Goal: Register for event/course

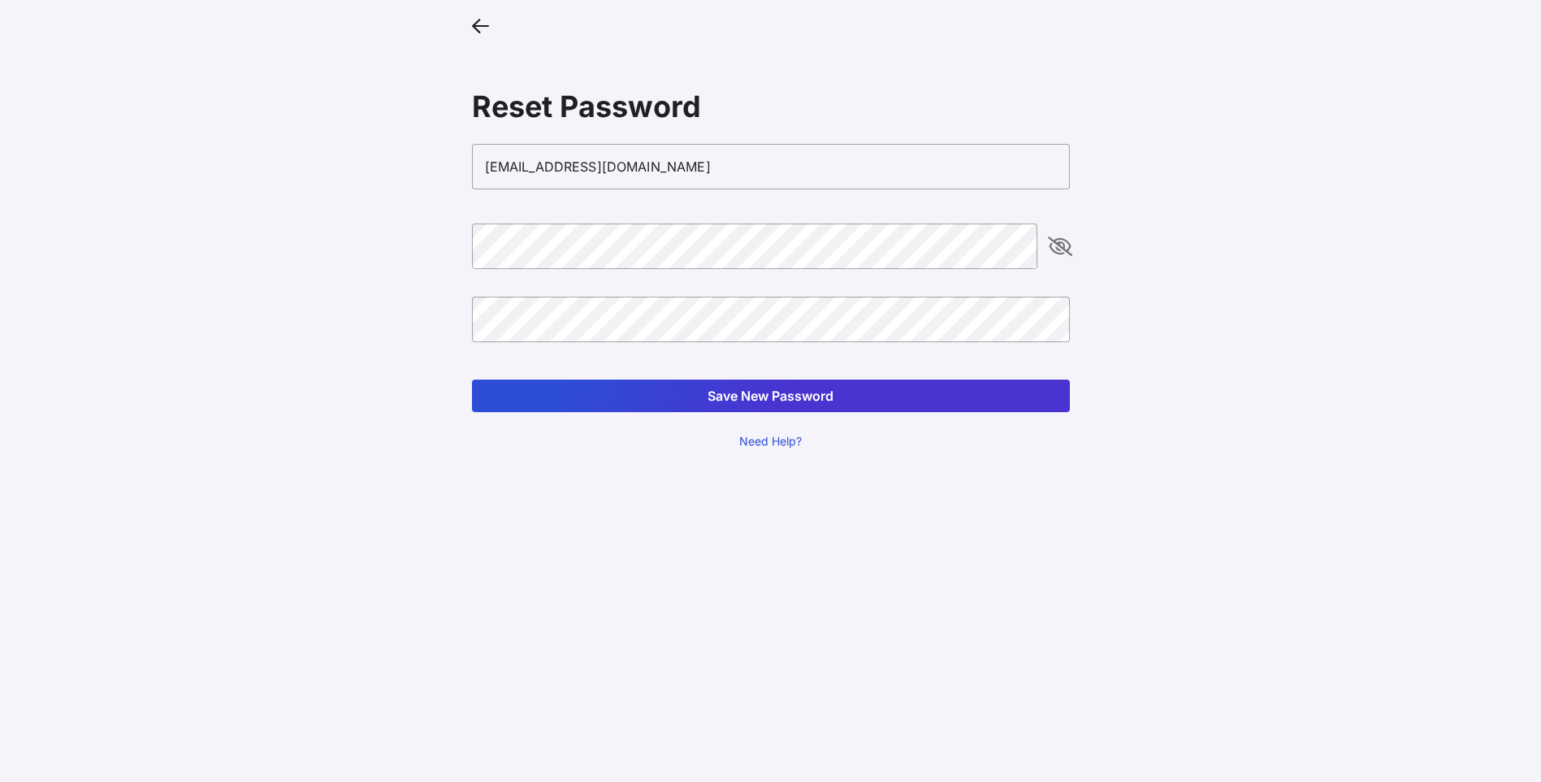
click at [1060, 246] on icon "appended action" at bounding box center [1061, 246] width 20 height 20
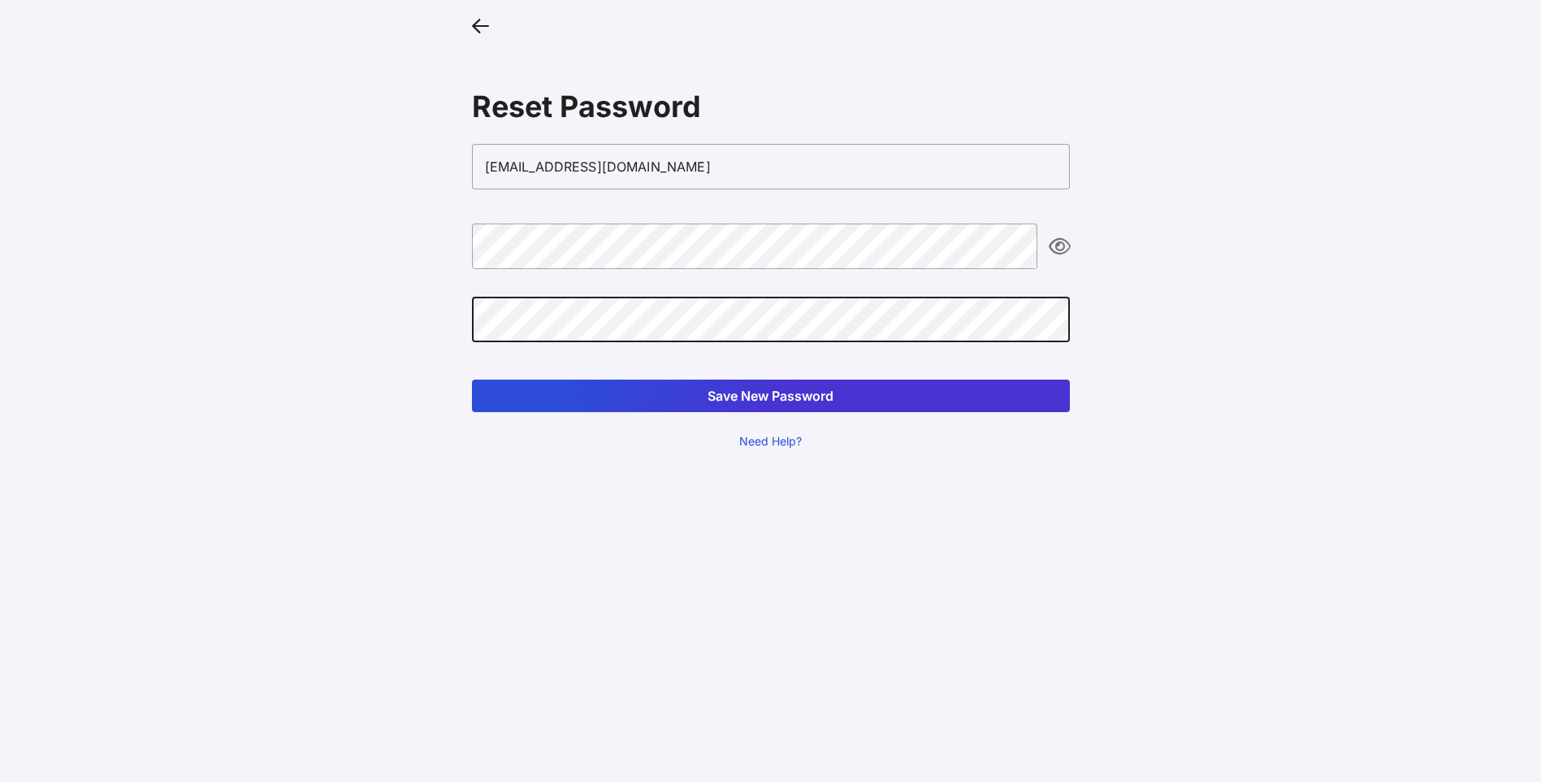
click at [762, 394] on button "Save New Password" at bounding box center [771, 395] width 598 height 33
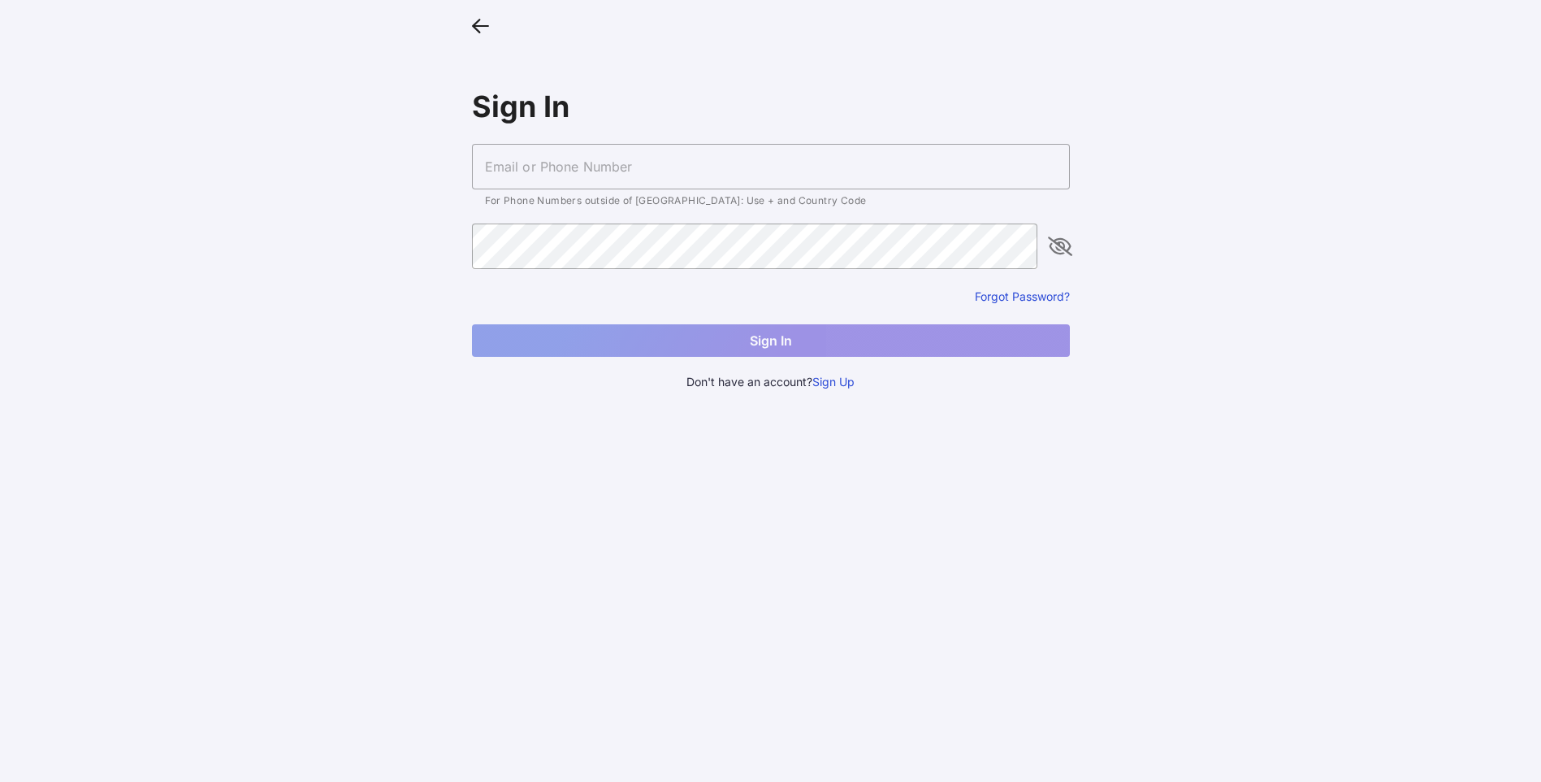
type input "[EMAIL_ADDRESS][DOMAIN_NAME]"
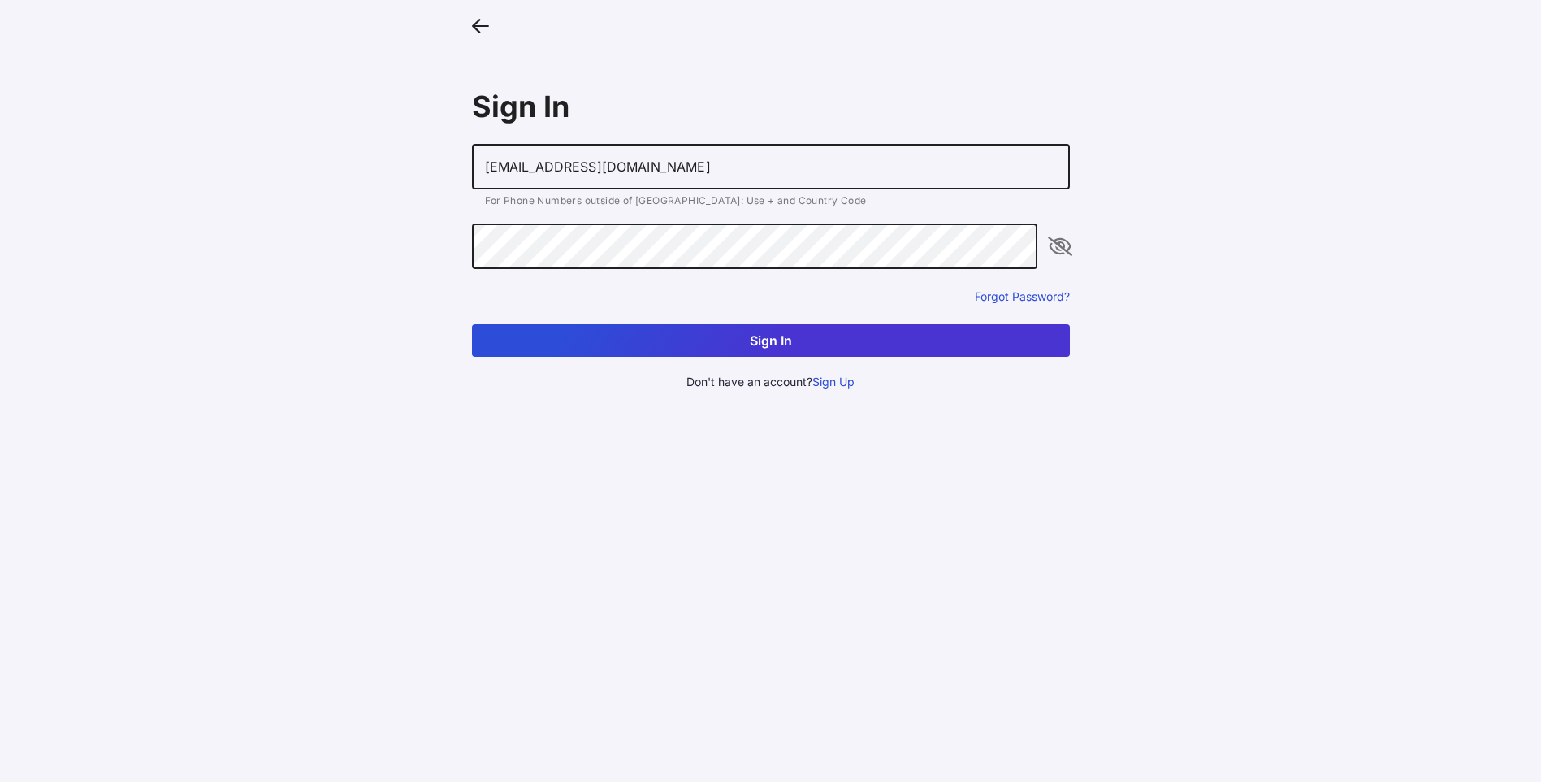
click at [770, 339] on button "Sign In" at bounding box center [771, 340] width 598 height 33
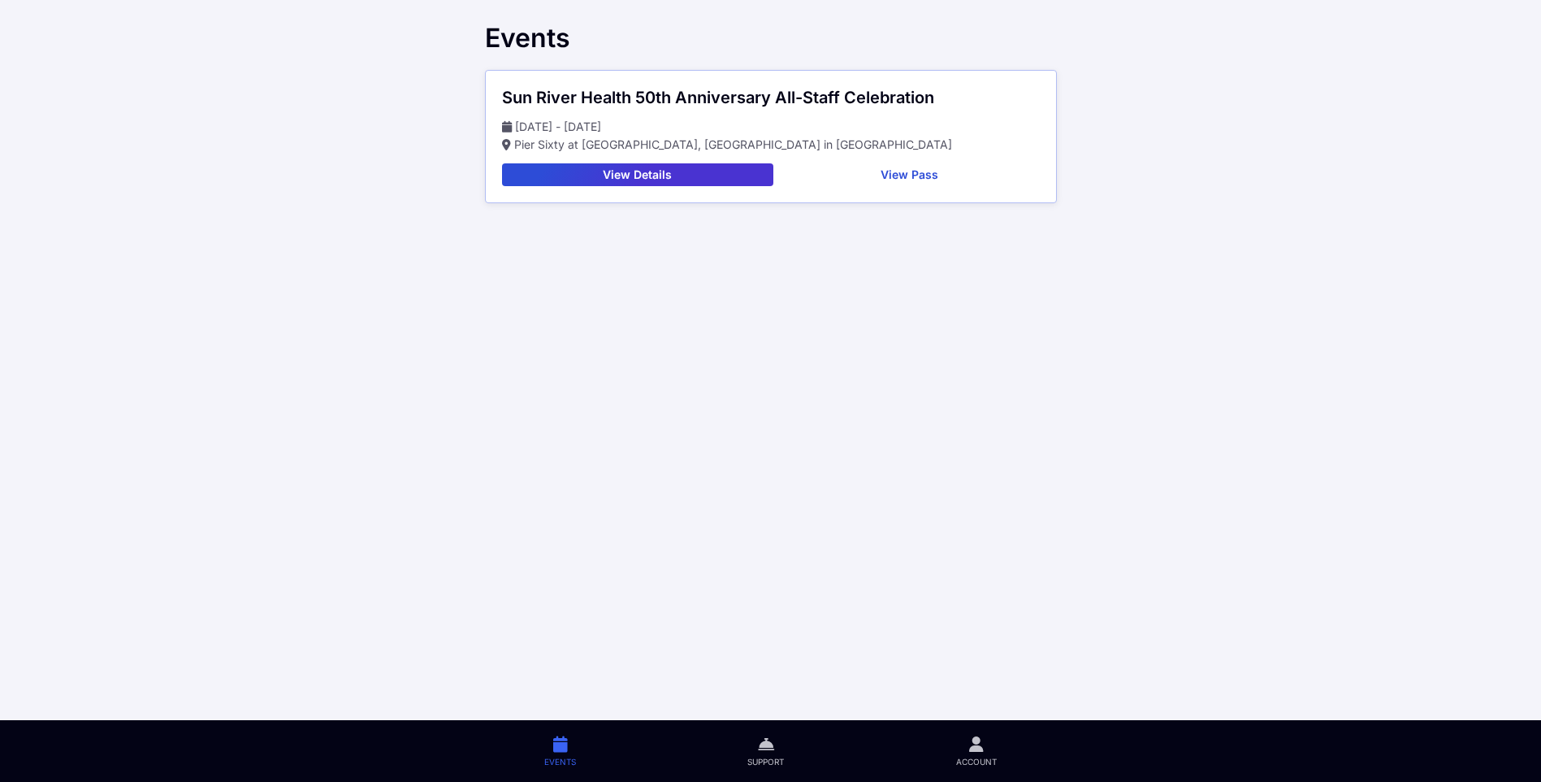
click at [631, 167] on button "View Details" at bounding box center [637, 174] width 271 height 23
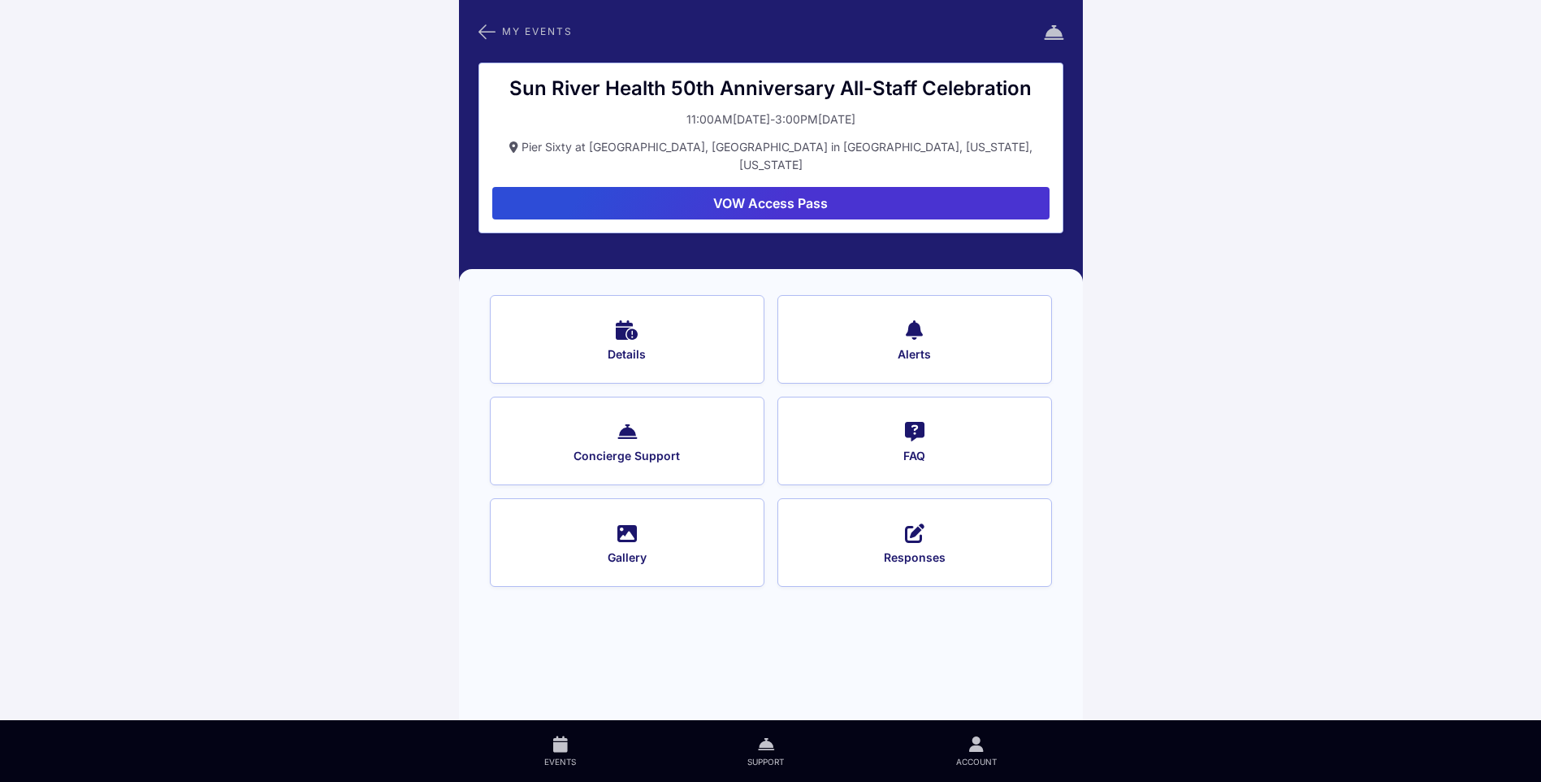
click at [774, 187] on button "VOW Access Pass" at bounding box center [770, 203] width 557 height 33
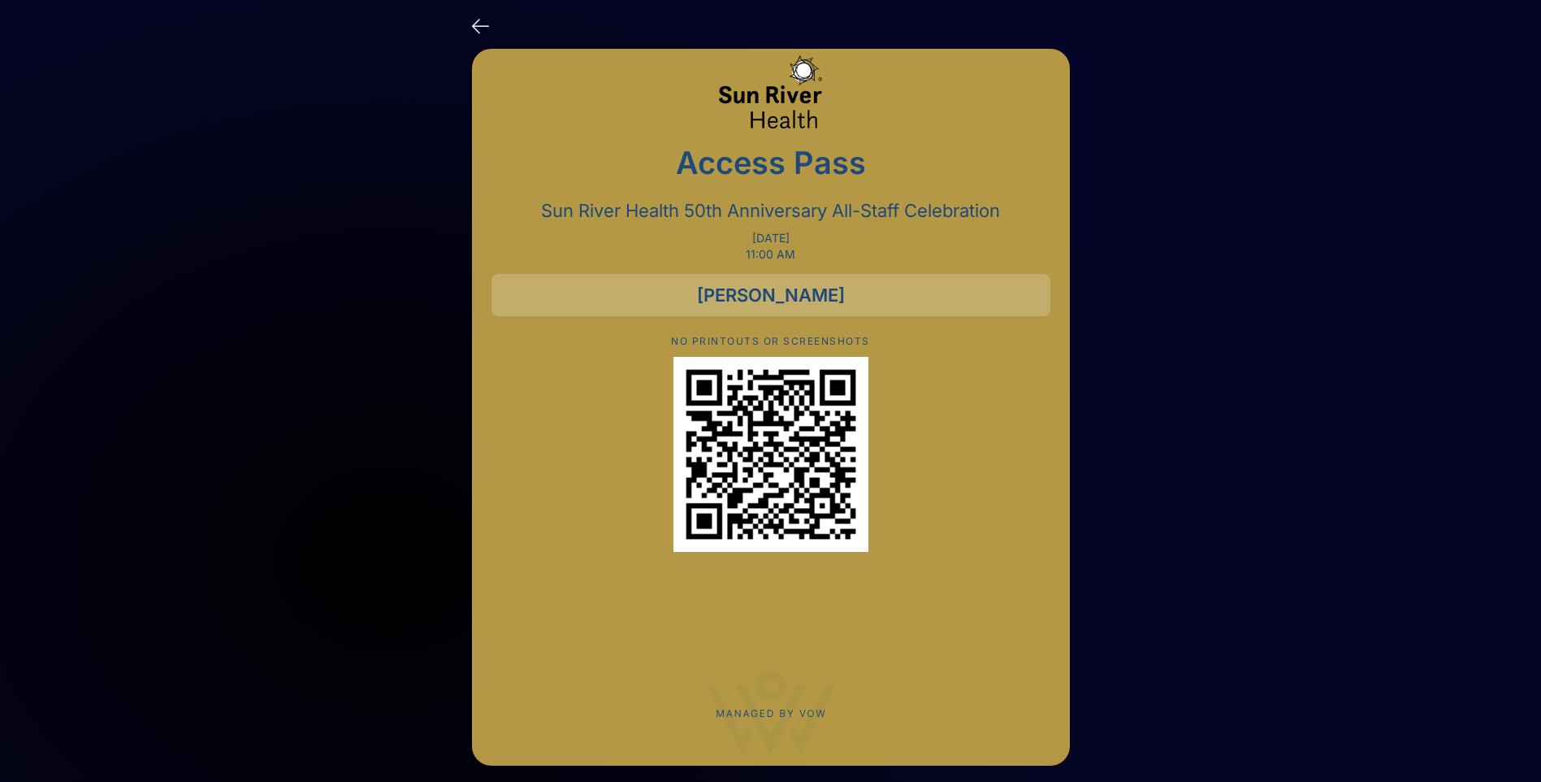
click at [481, 24] on icon at bounding box center [480, 25] width 17 height 24
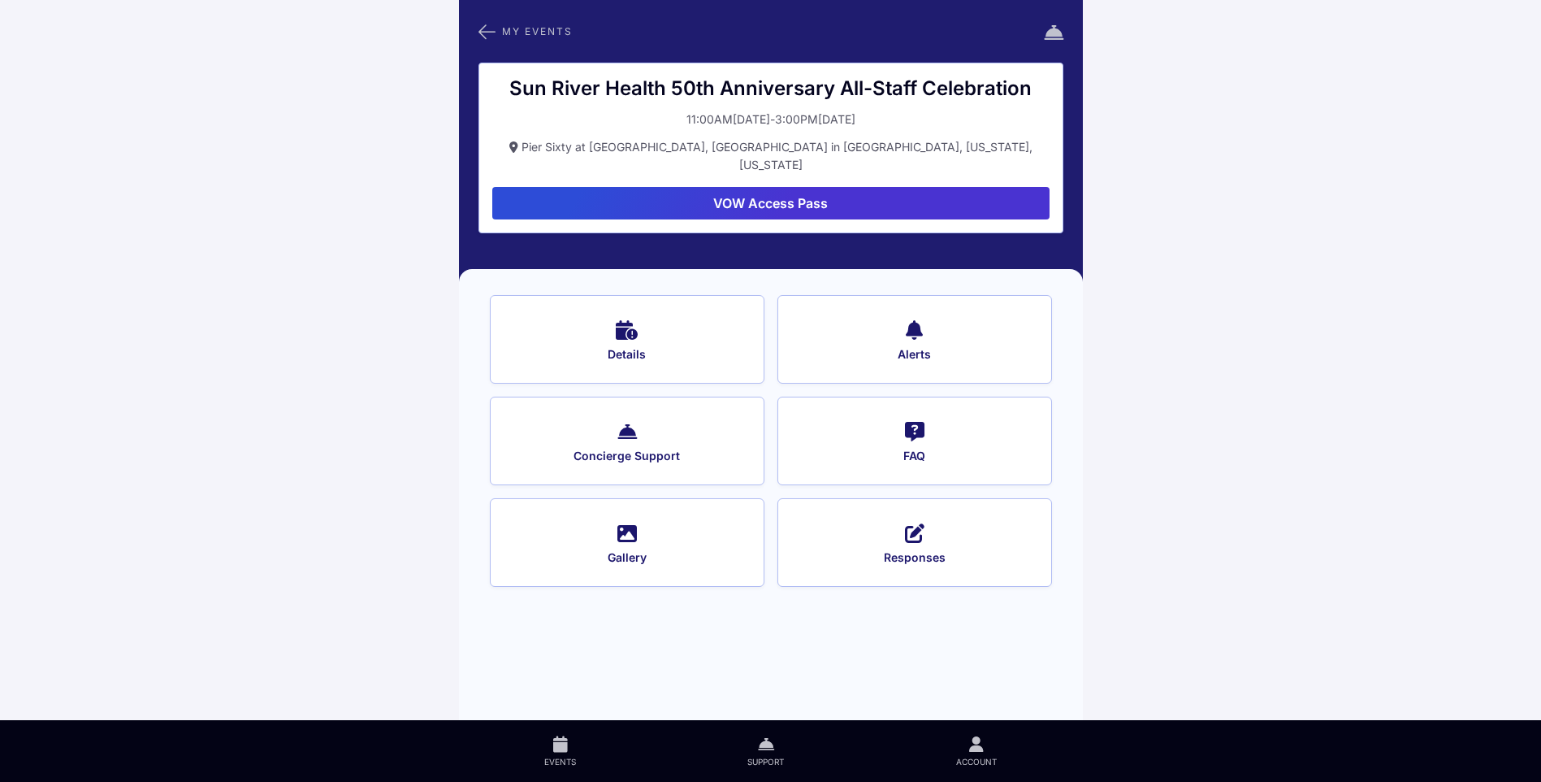
click at [622, 550] on span "Gallery" at bounding box center [627, 557] width 231 height 15
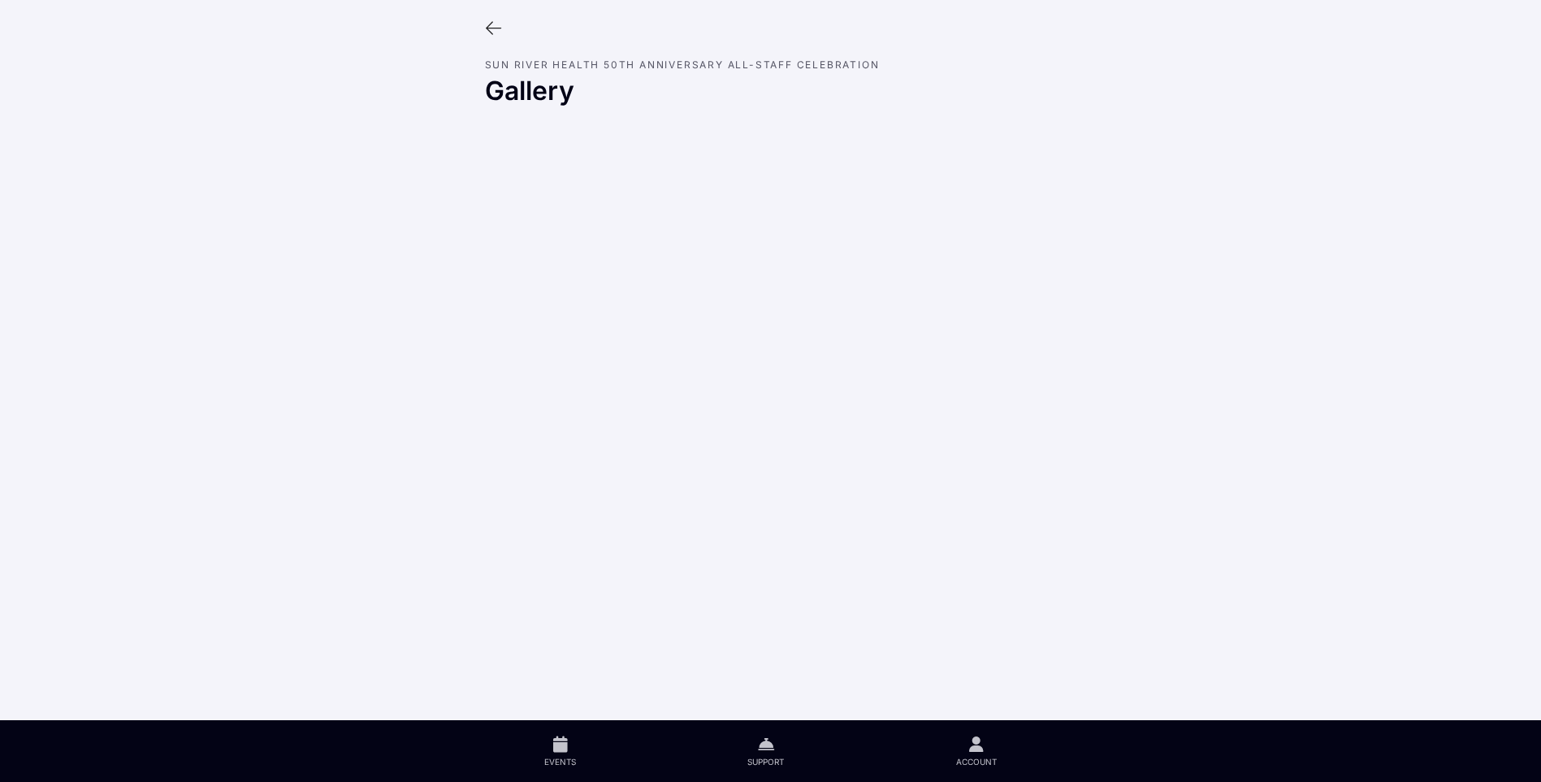
click at [492, 24] on icon at bounding box center [494, 29] width 18 height 18
